Goal: Check status

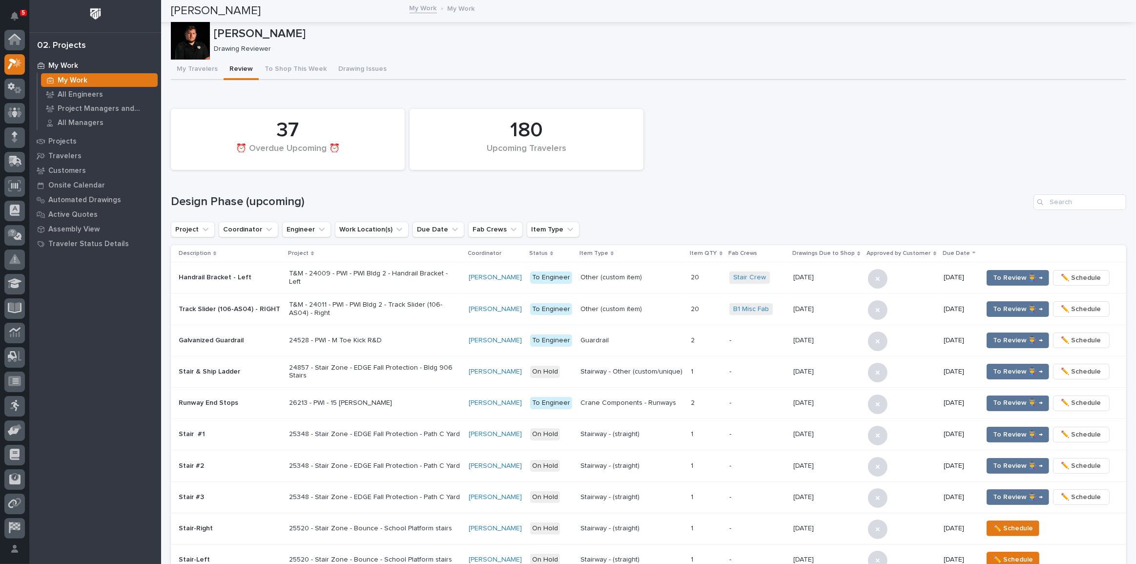
scroll to position [24, 0]
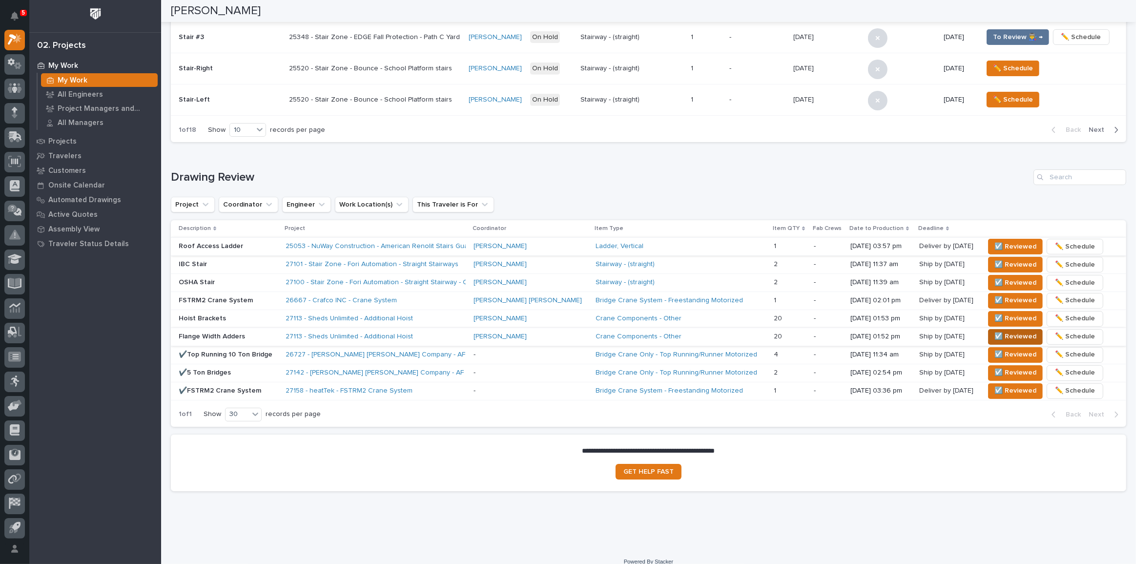
click at [995, 336] on span "☑️ Reviewed" at bounding box center [1016, 337] width 42 height 12
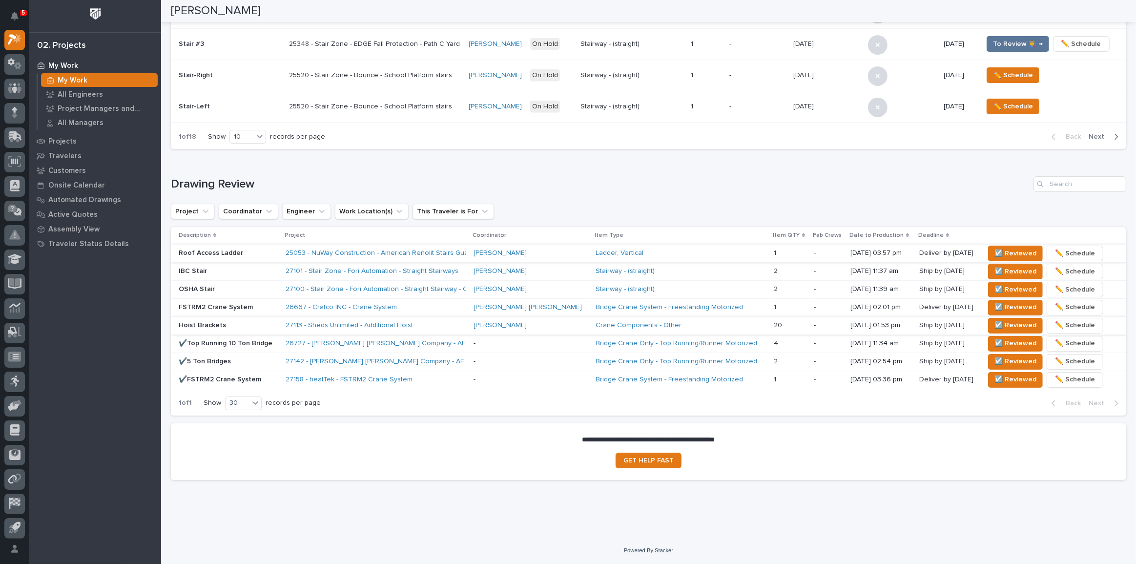
scroll to position [451, 0]
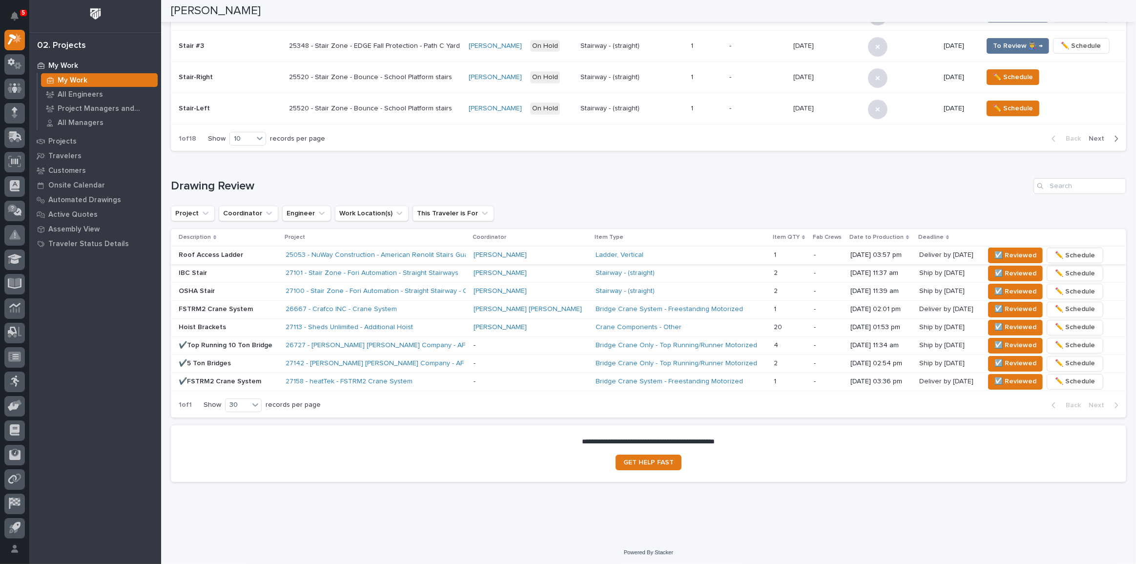
click at [281, 529] on div "**********" at bounding box center [648, 44] width 975 height 989
click at [995, 321] on span "☑️ Reviewed" at bounding box center [1016, 327] width 42 height 12
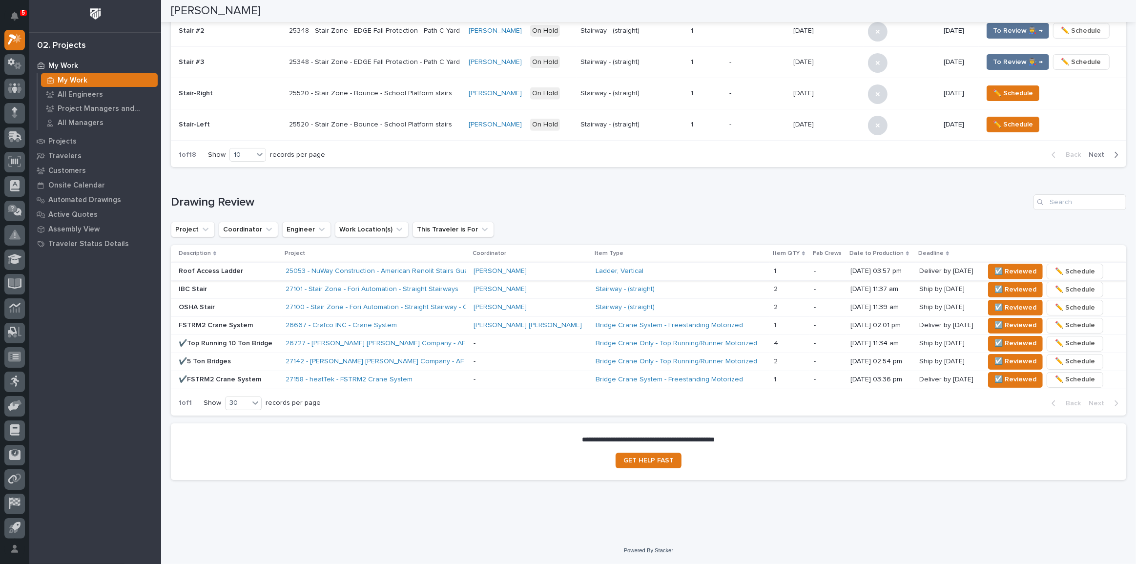
scroll to position [434, 0]
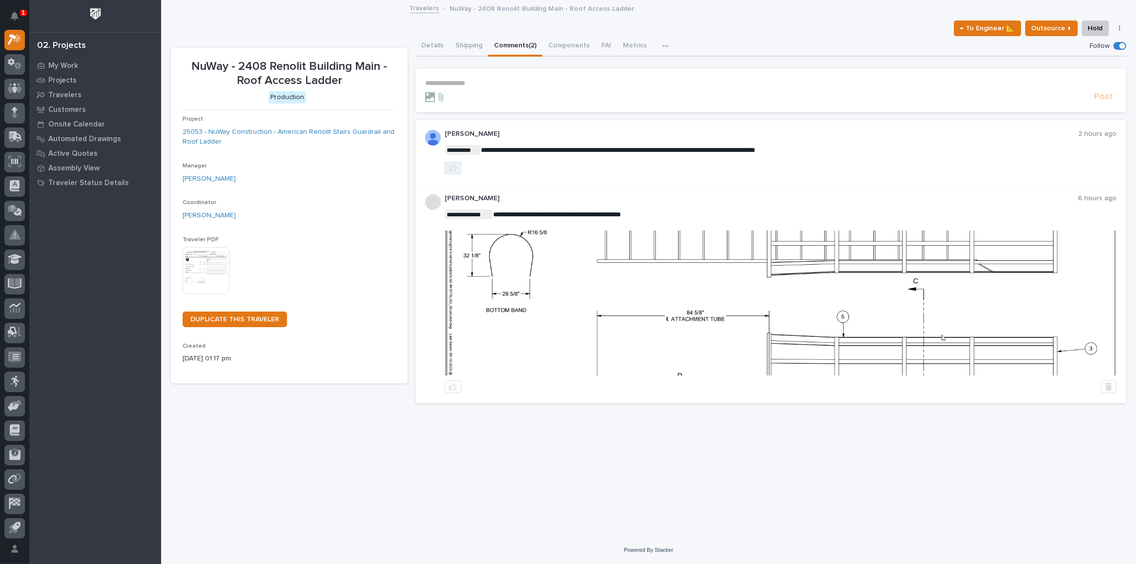
click at [458, 172] on button "button" at bounding box center [453, 168] width 17 height 13
click at [666, 303] on img at bounding box center [781, 302] width 670 height 145
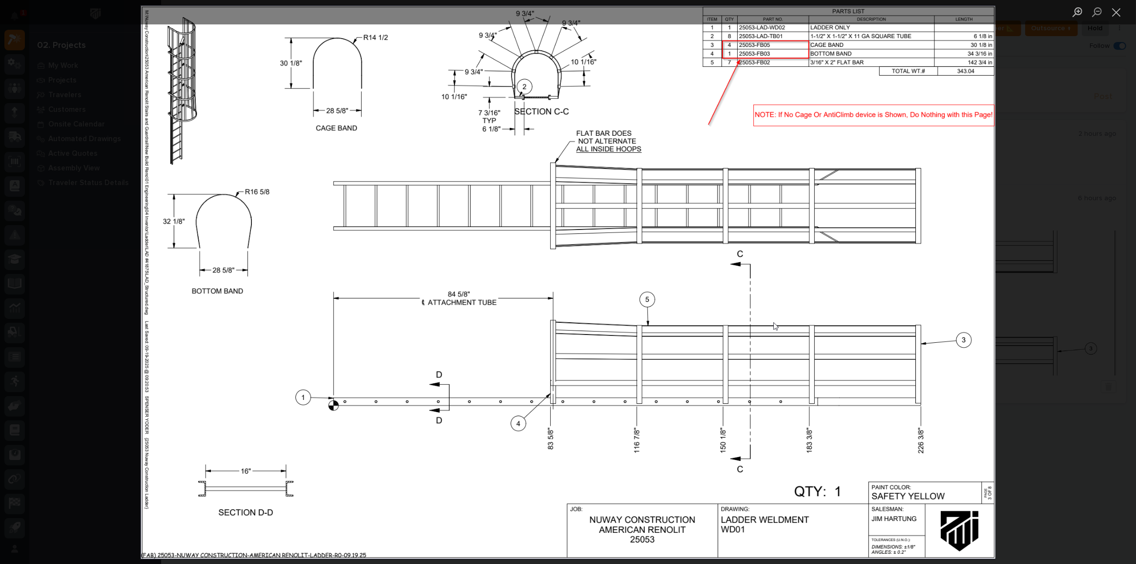
click at [647, 97] on img "Lightbox" at bounding box center [568, 282] width 856 height 554
